Goal: Task Accomplishment & Management: Complete application form

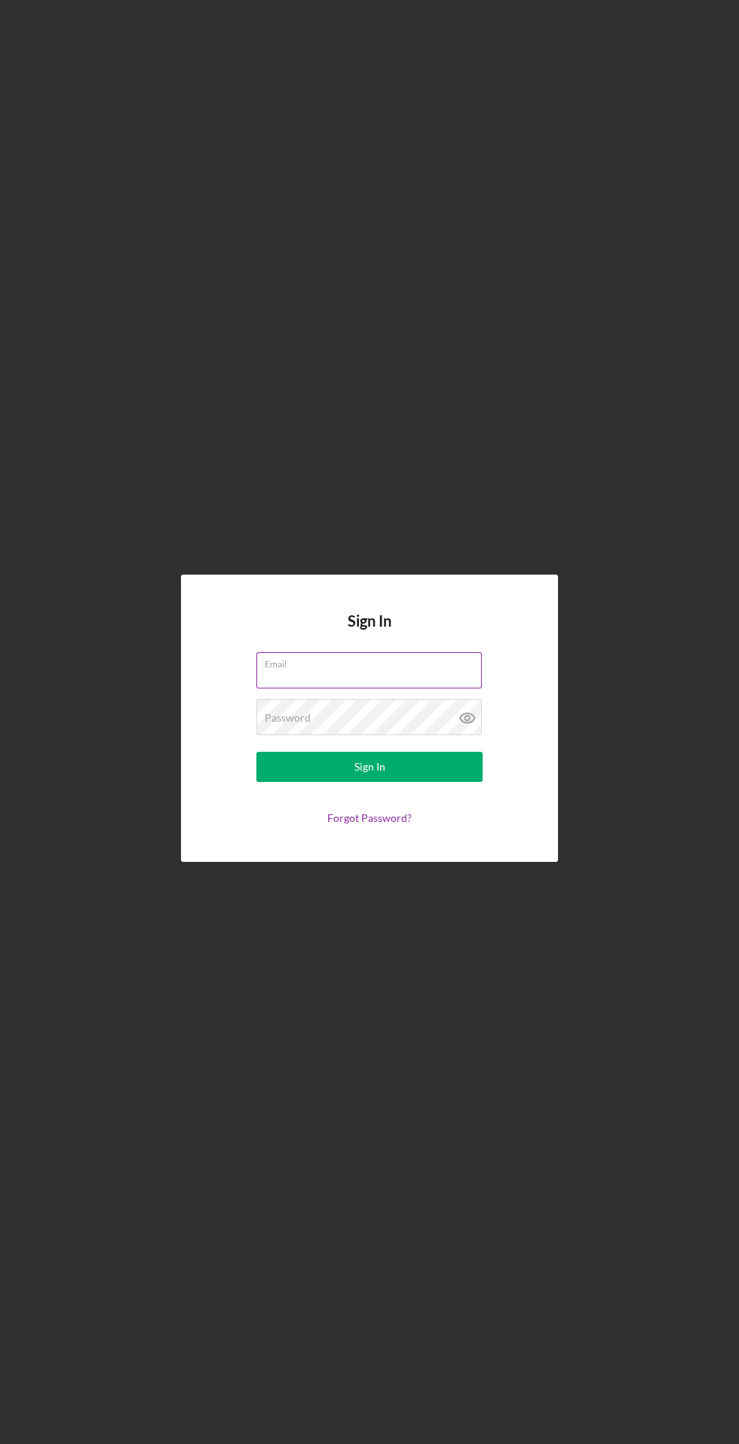
click at [443, 667] on div "Email" at bounding box center [369, 671] width 226 height 38
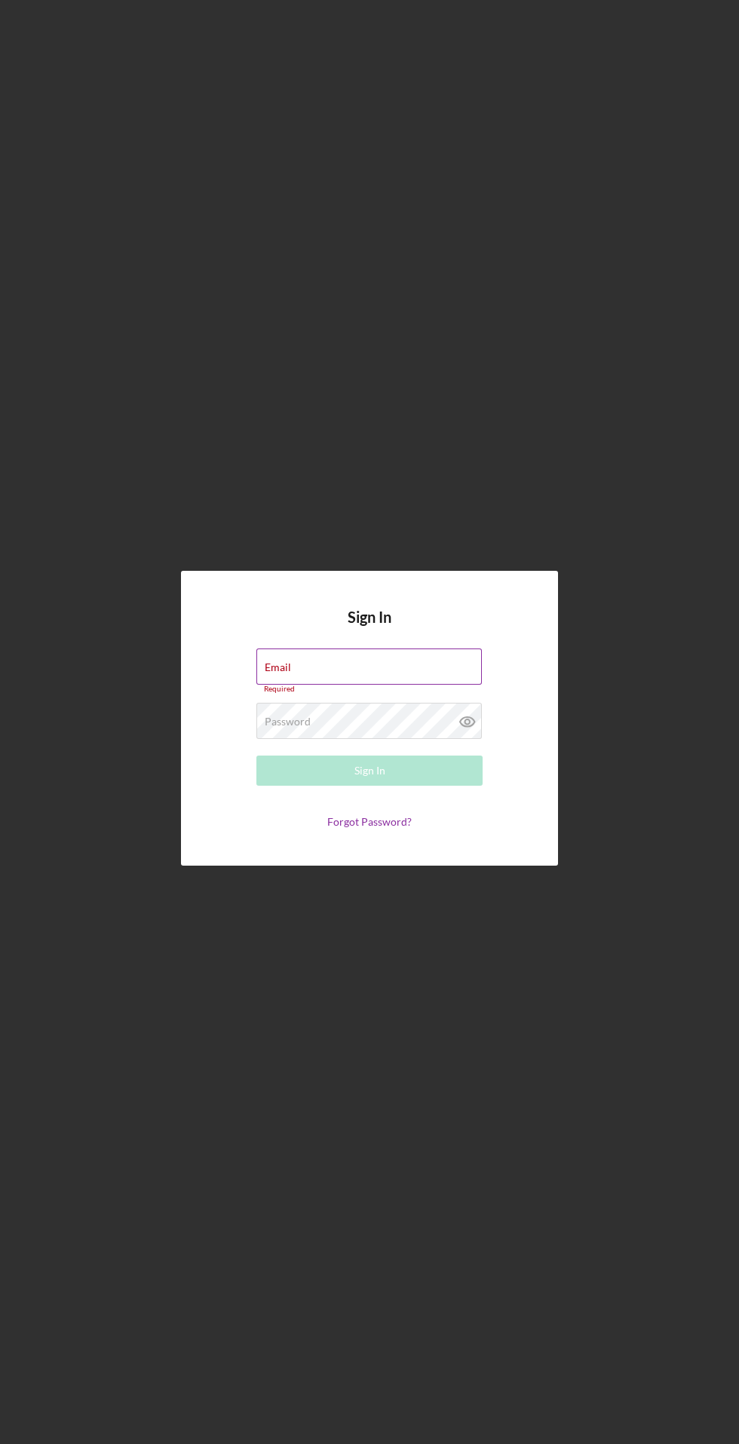
click at [417, 672] on div "Email Required" at bounding box center [369, 670] width 226 height 45
type input "[EMAIL_ADDRESS][DOMAIN_NAME]"
click at [256, 755] on button "Sign In" at bounding box center [369, 770] width 226 height 30
